Goal: Find specific page/section: Find specific page/section

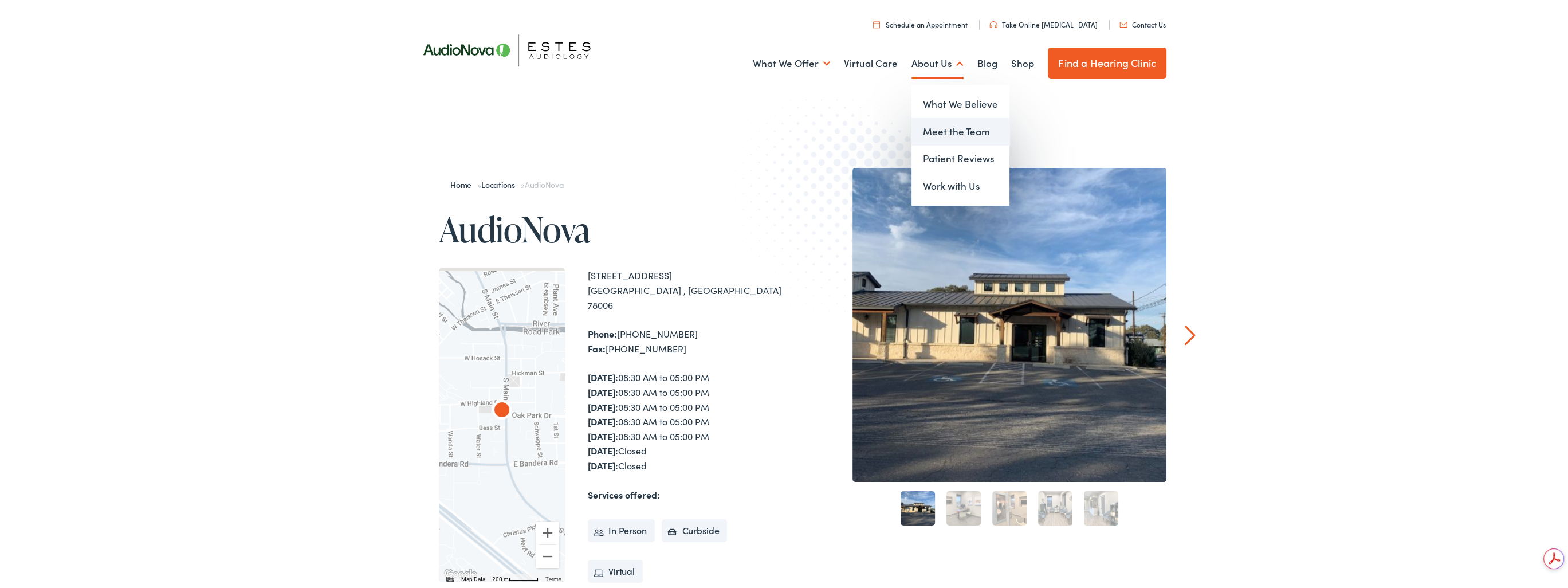
click at [934, 132] on link "Meet the Team" at bounding box center [960, 130] width 98 height 27
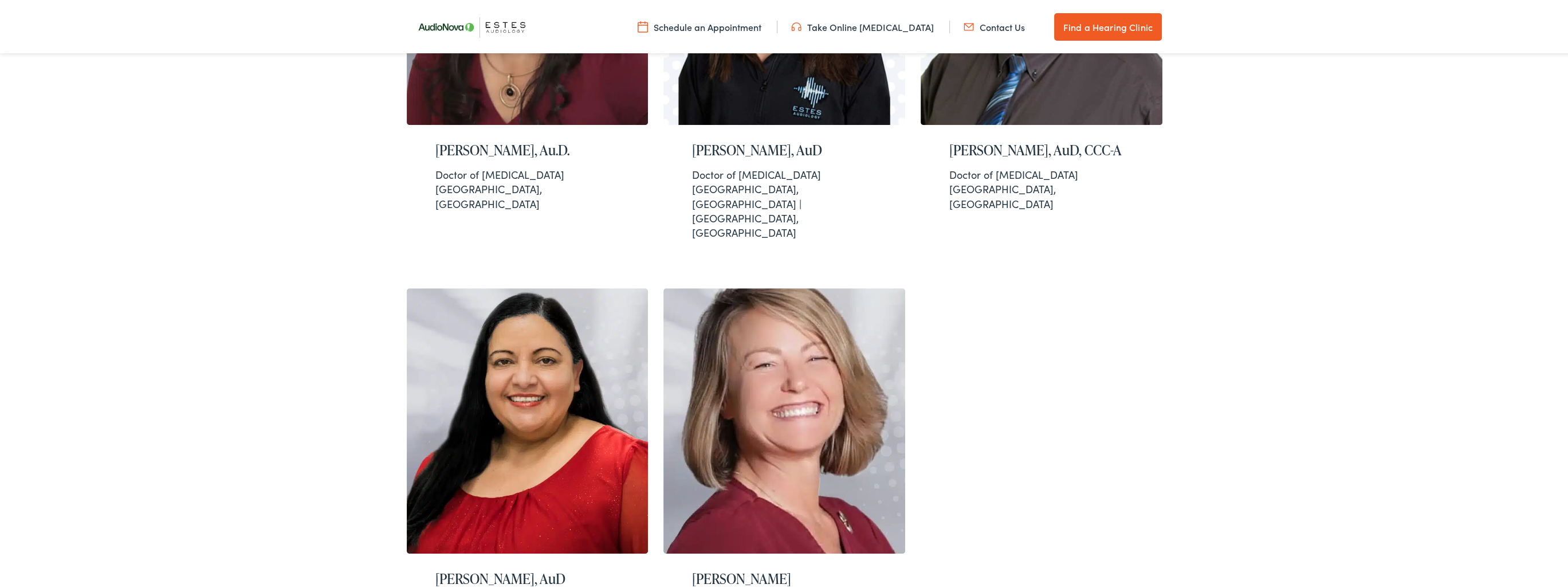
scroll to position [1095, 0]
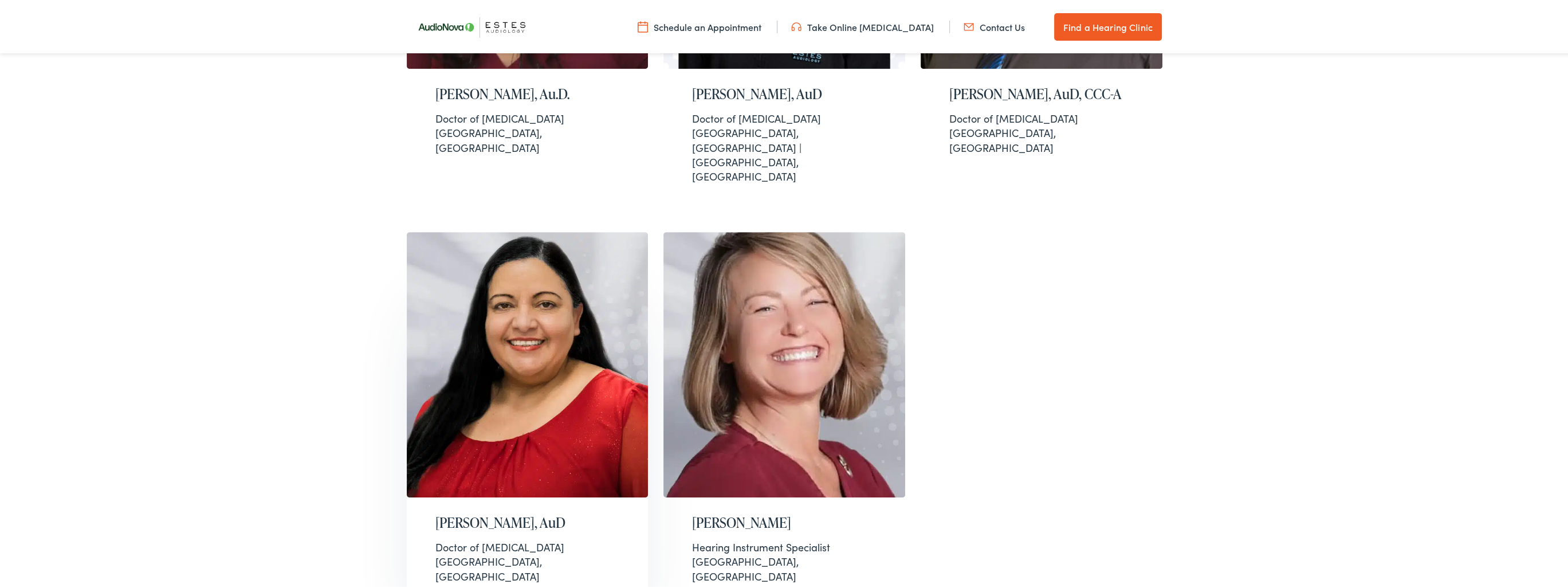
click at [468, 538] on div "Doctor of [MEDICAL_DATA]" at bounding box center [528, 545] width 185 height 14
